Goal: Information Seeking & Learning: Find specific fact

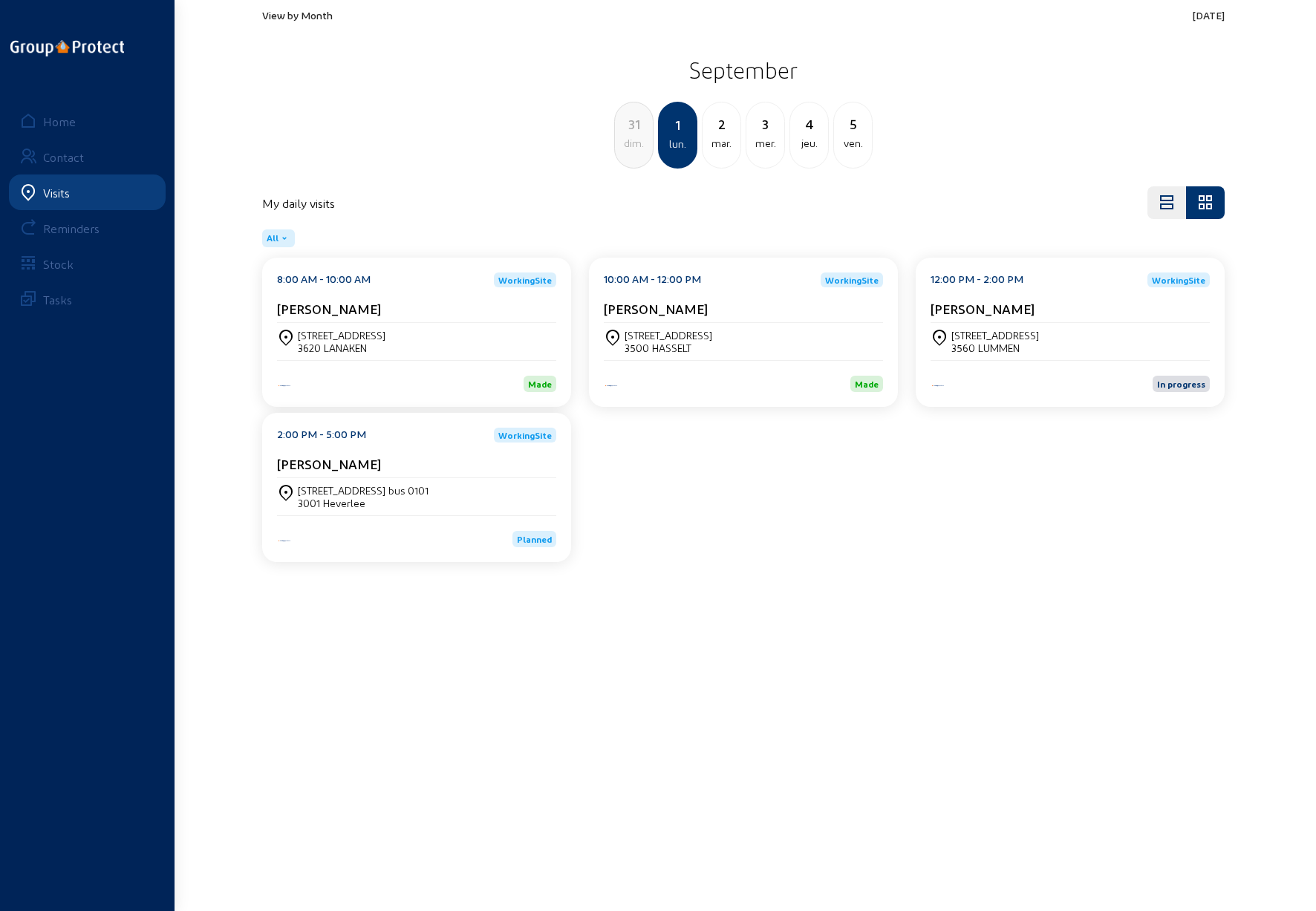
click at [319, 495] on div "[STREET_ADDRESS] bus 0101" at bounding box center [363, 490] width 130 height 13
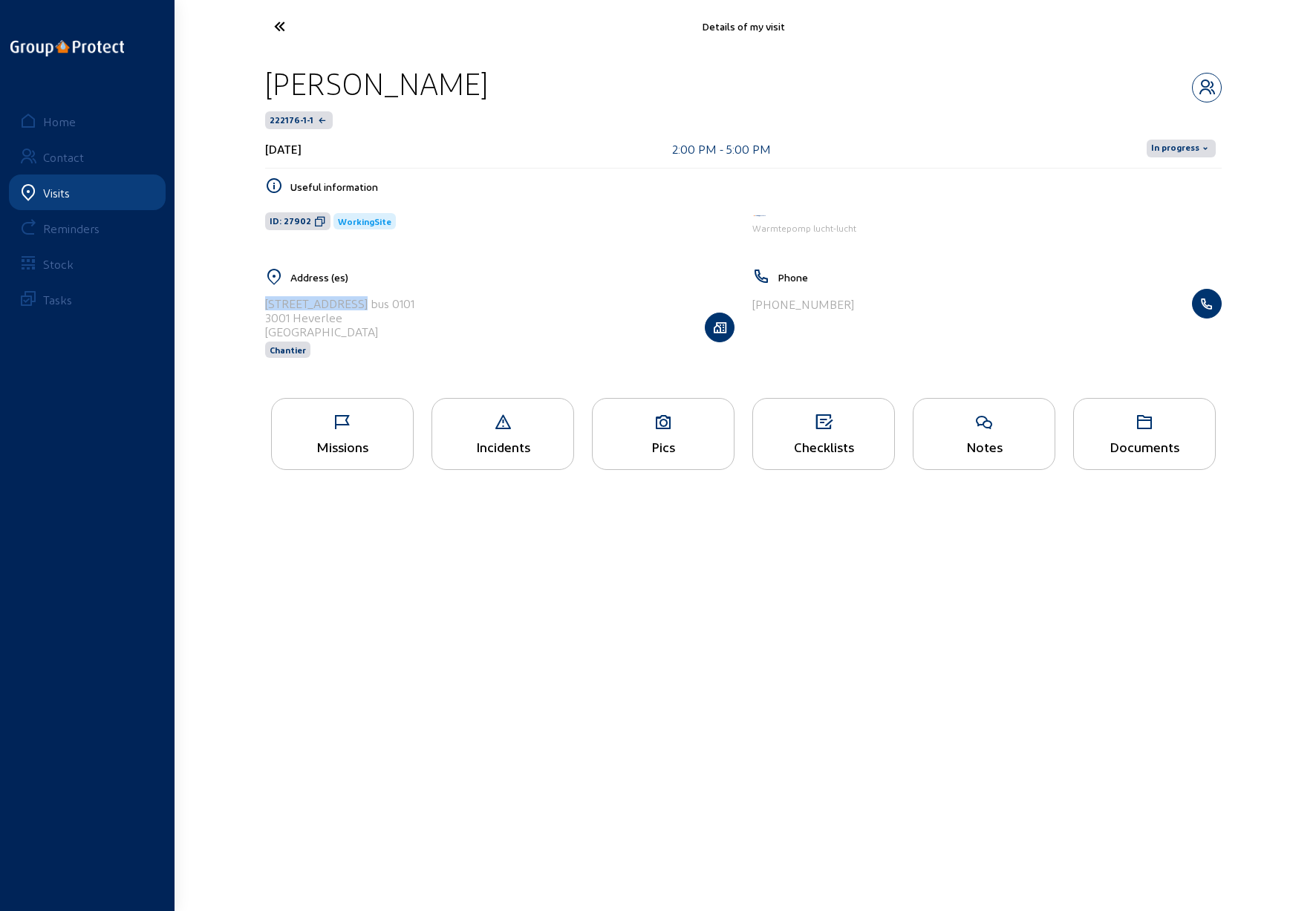
drag, startPoint x: 268, startPoint y: 305, endPoint x: 365, endPoint y: 302, distance: 97.0
click at [365, 302] on div "[STREET_ADDRESS] bus 0101" at bounding box center [340, 303] width 149 height 14
drag, startPoint x: 389, startPoint y: 323, endPoint x: 381, endPoint y: 324, distance: 8.1
click at [389, 324] on div "[GEOGRAPHIC_DATA]" at bounding box center [340, 331] width 149 height 14
drag, startPoint x: 343, startPoint y: 316, endPoint x: 265, endPoint y: 306, distance: 78.6
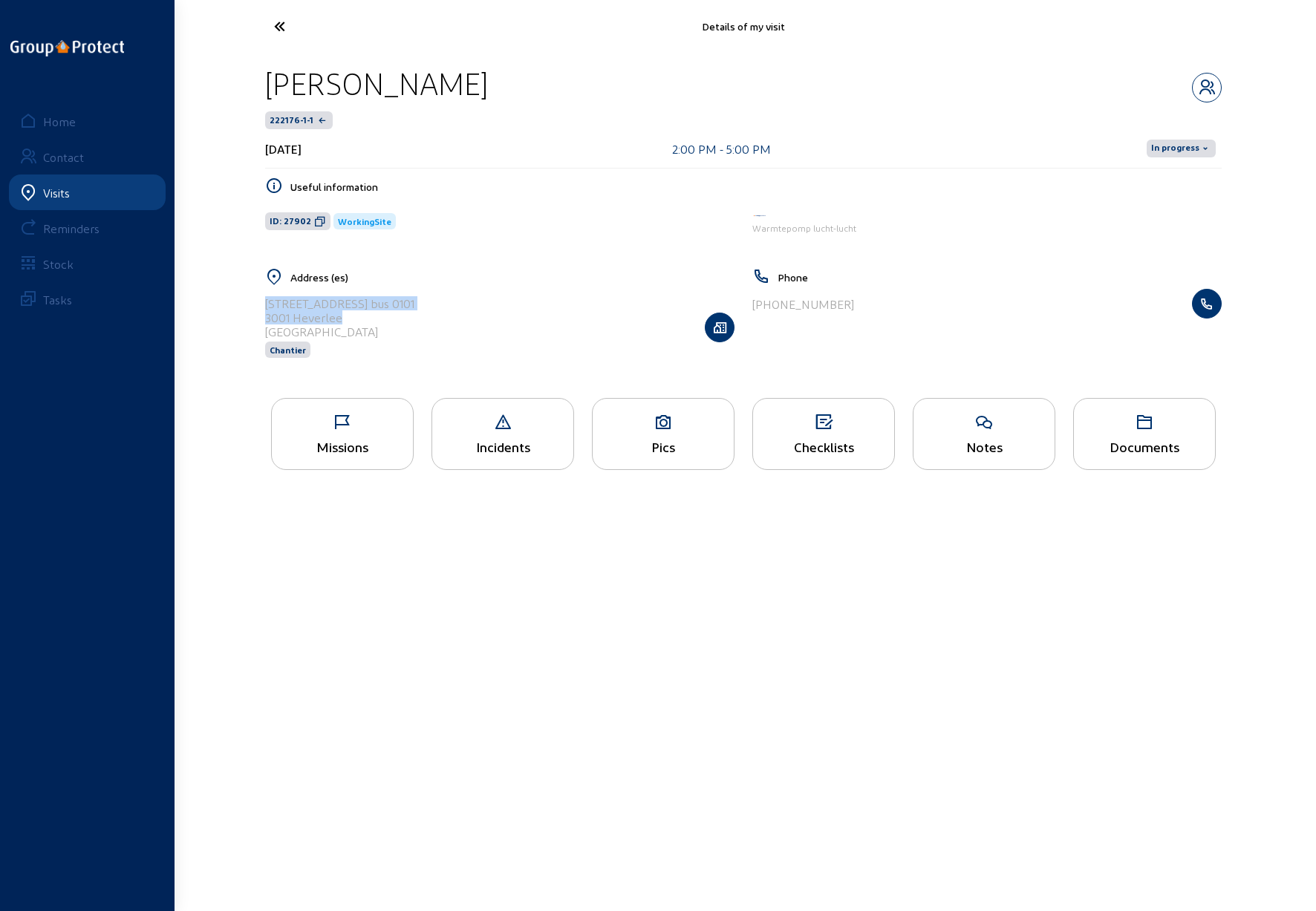
click at [265, 306] on div "Address (es) [STREET_ADDRESS] Belgique Chantier" at bounding box center [500, 323] width 487 height 109
copy cam-list-title "[STREET_ADDRESS] bus 0101 3001 [GEOGRAPHIC_DATA]"
